Goal: Navigation & Orientation: Find specific page/section

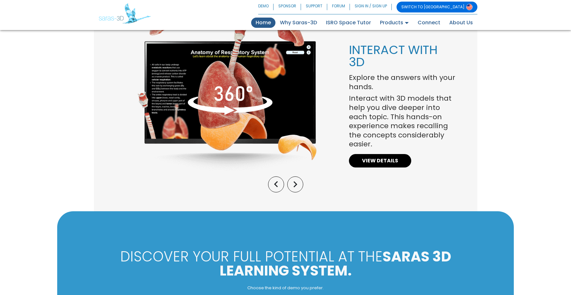
scroll to position [539, 0]
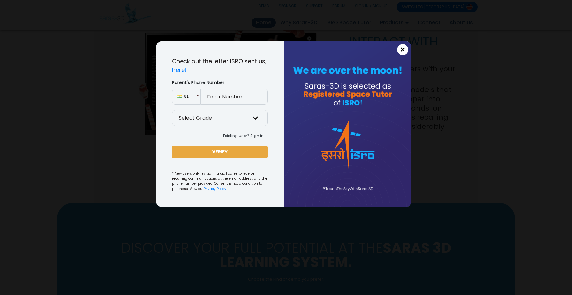
click at [403, 51] on span "×" at bounding box center [402, 50] width 5 height 8
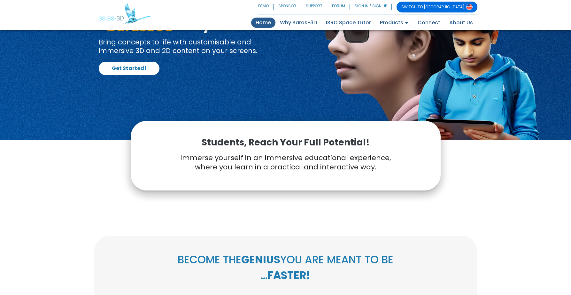
scroll to position [0, 0]
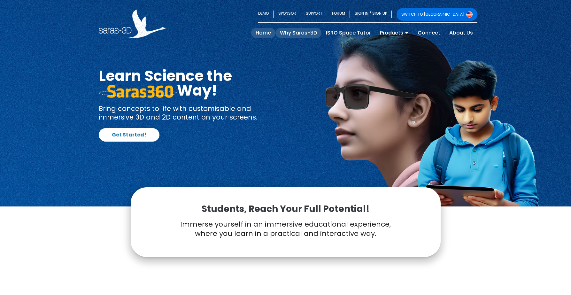
click at [301, 31] on link "Why Saras-3D" at bounding box center [298, 33] width 46 height 10
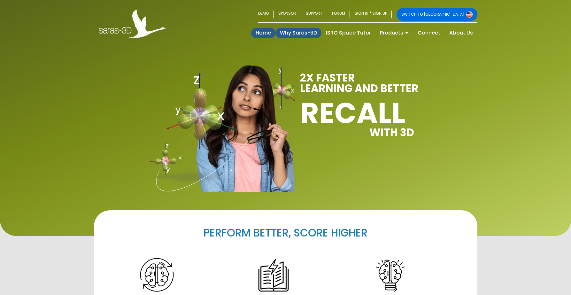
click at [264, 32] on link "Home (current)" at bounding box center [263, 33] width 24 height 10
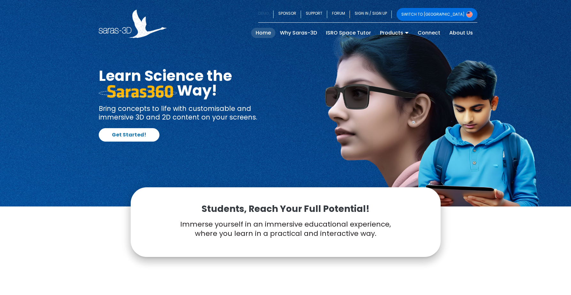
click at [273, 10] on link "DEMO" at bounding box center [265, 14] width 15 height 13
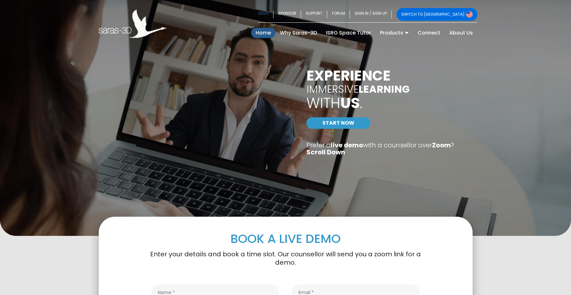
click at [269, 37] on link "Home (current)" at bounding box center [263, 33] width 24 height 10
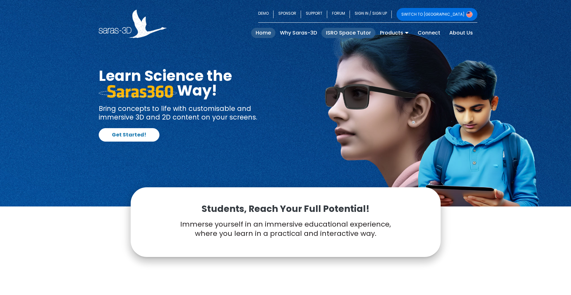
click at [341, 29] on link "ISRO Space Tutor" at bounding box center [348, 33] width 54 height 10
